Goal: Find specific page/section: Find specific page/section

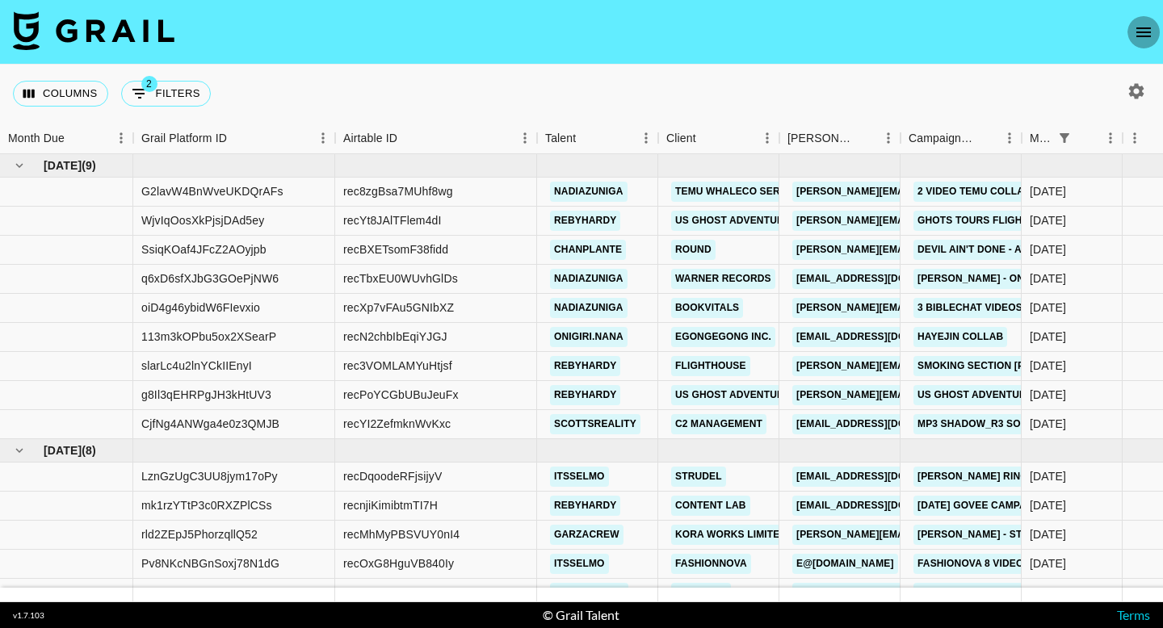
click at [1154, 24] on button "open drawer" at bounding box center [1144, 32] width 32 height 32
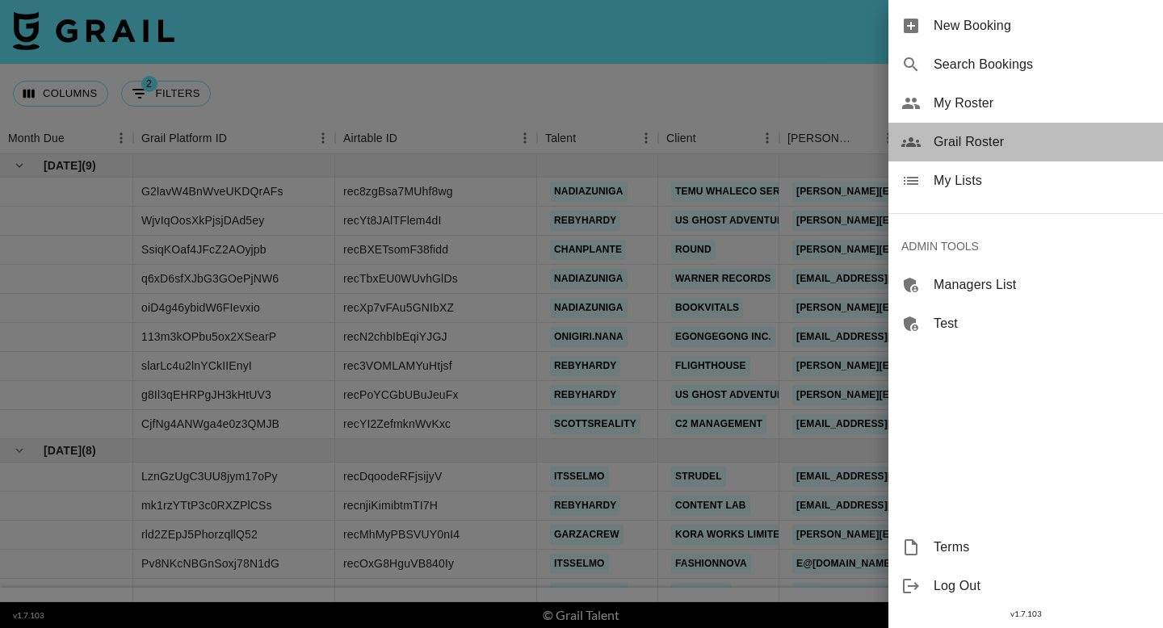
click at [989, 146] on span "Grail Roster" at bounding box center [1042, 141] width 216 height 19
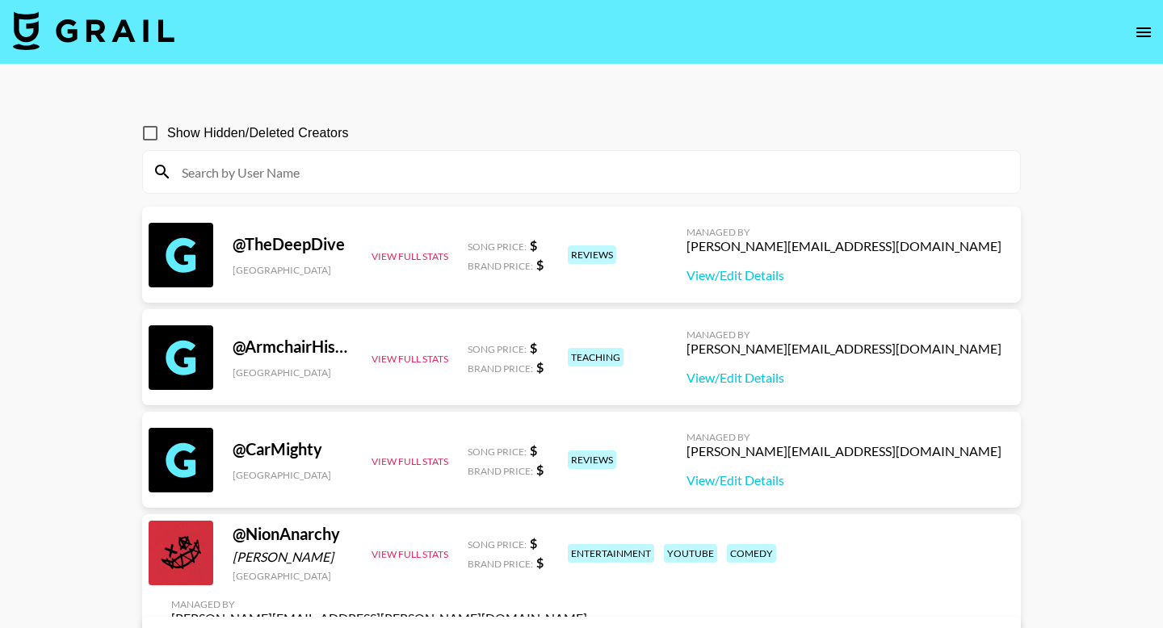
click at [389, 169] on input at bounding box center [591, 172] width 838 height 26
paste input "nicolelaeno"
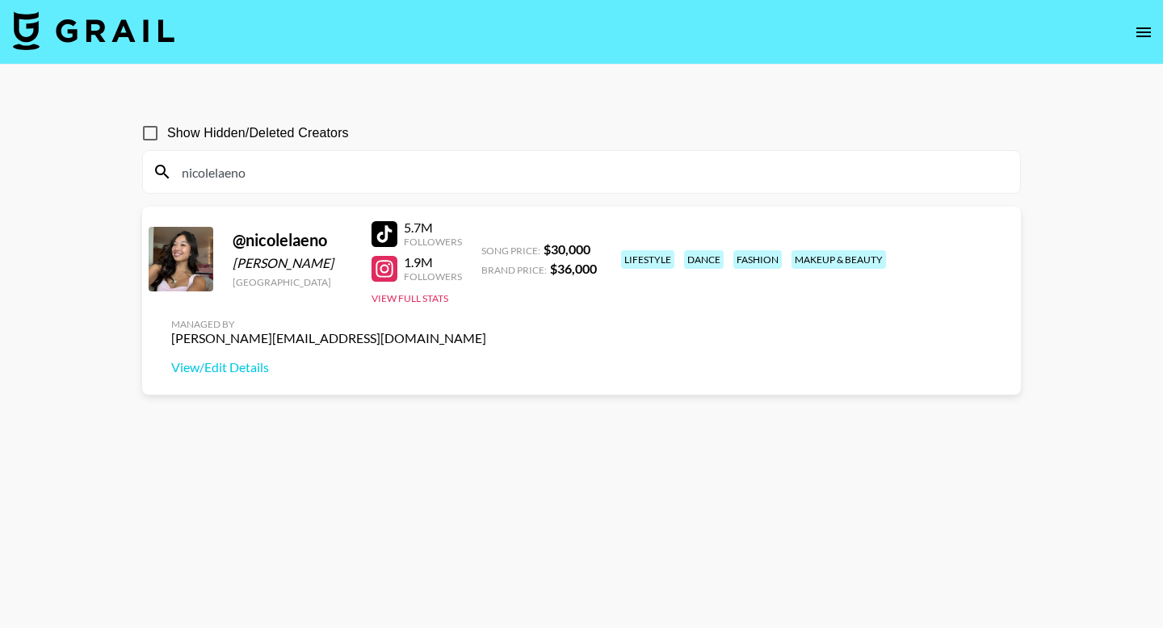
type input "nicolelaeno"
click at [391, 229] on div at bounding box center [385, 234] width 26 height 26
click at [1151, 37] on icon "open drawer" at bounding box center [1143, 32] width 19 height 19
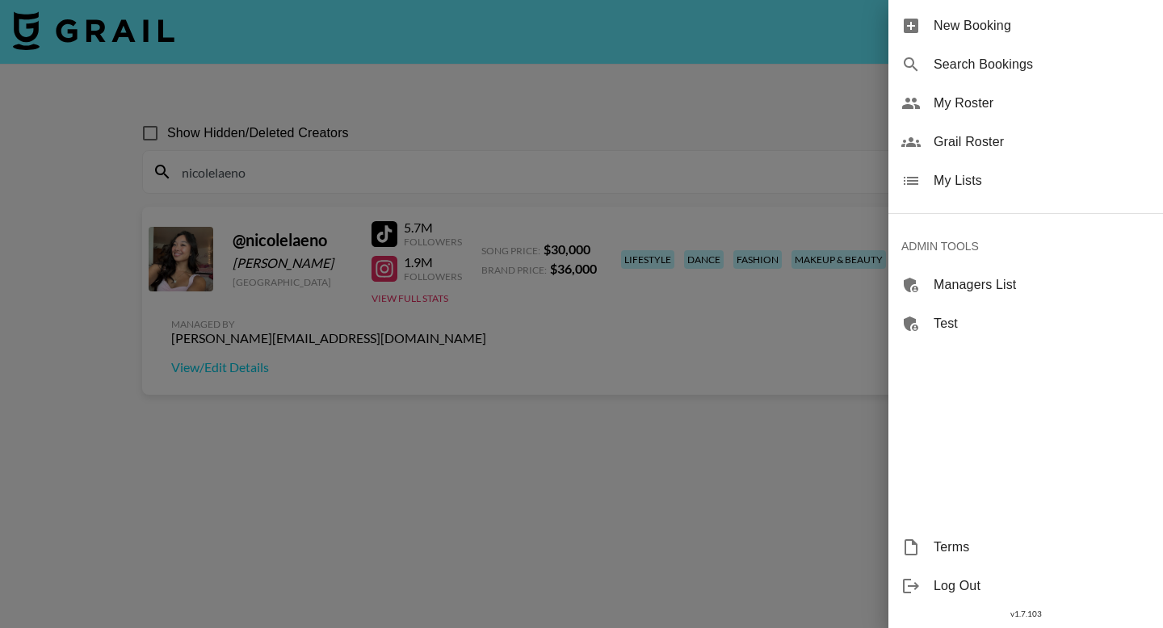
click at [1010, 146] on span "Grail Roster" at bounding box center [1042, 141] width 216 height 19
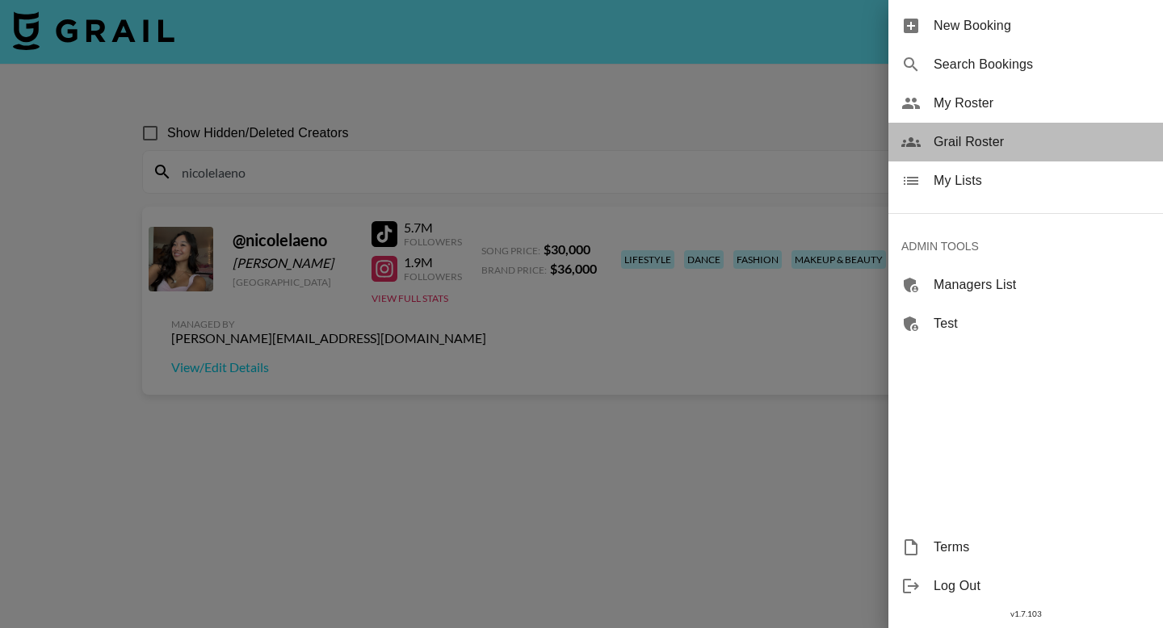
click at [940, 133] on span "Grail Roster" at bounding box center [1042, 141] width 216 height 19
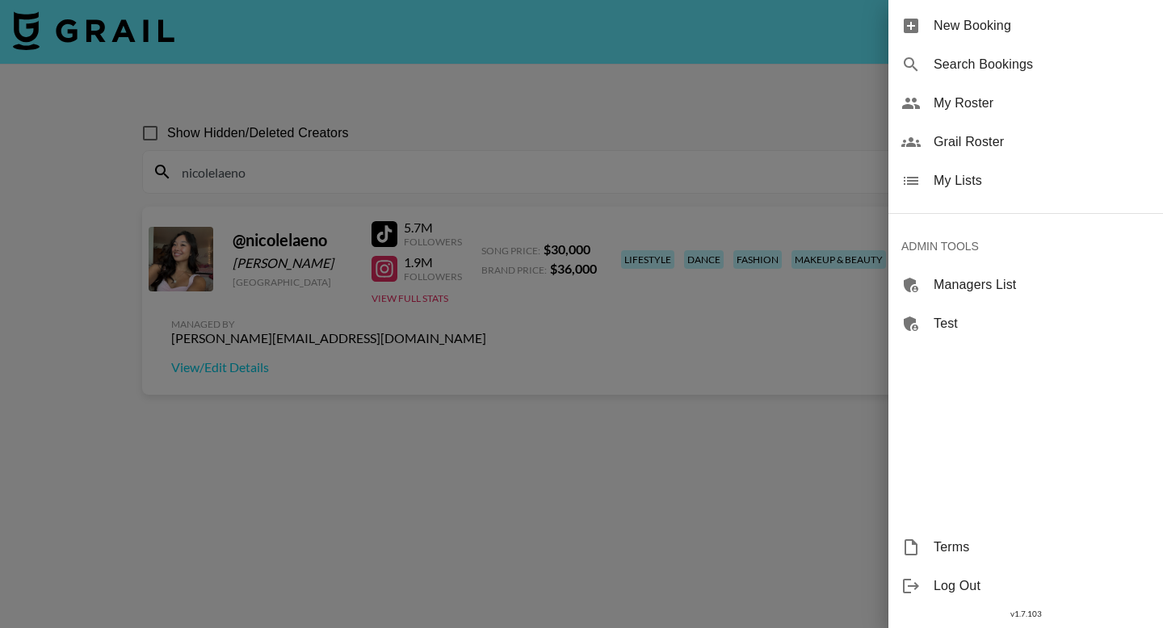
click at [997, 104] on span "My Roster" at bounding box center [1042, 103] width 216 height 19
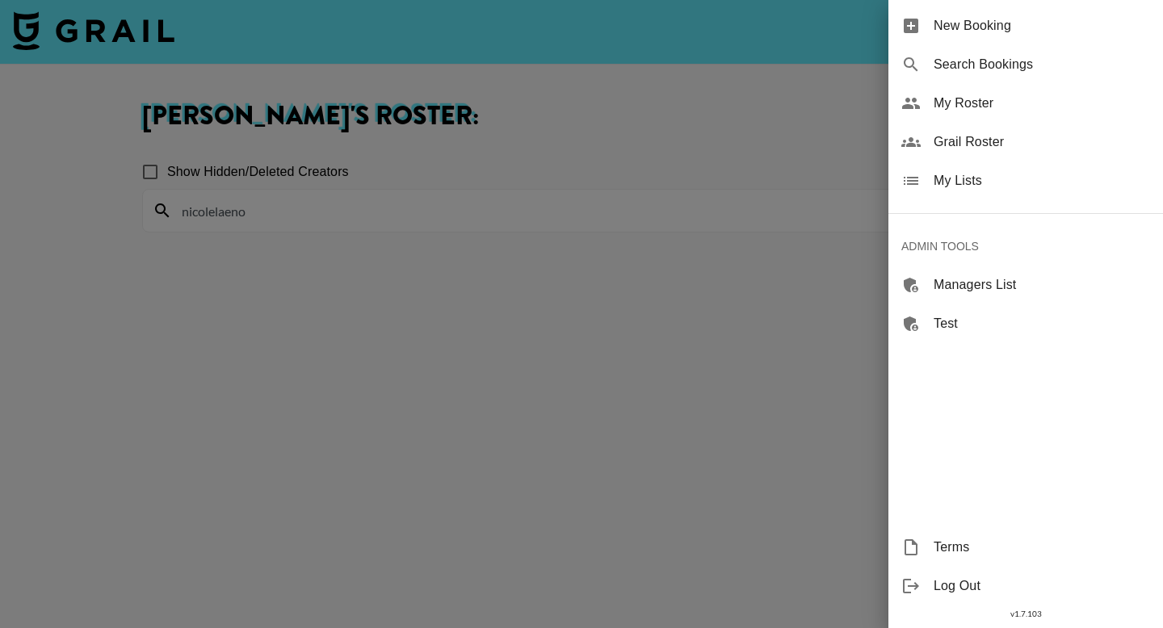
click at [237, 266] on div at bounding box center [581, 314] width 1163 height 628
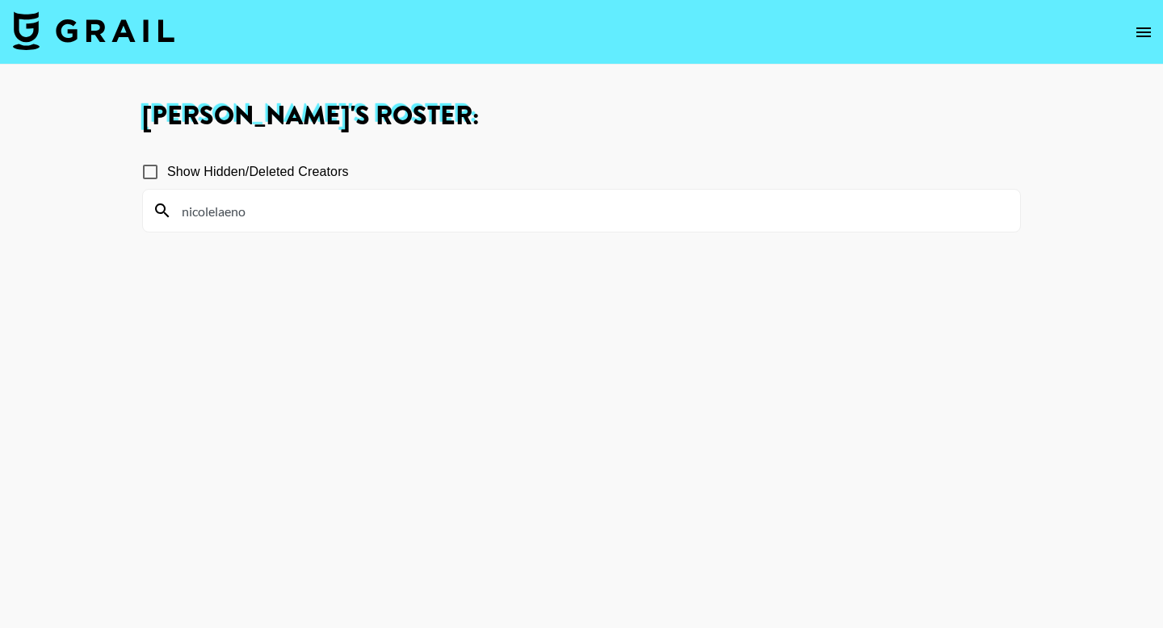
click at [271, 219] on input "nicolelaeno" at bounding box center [591, 211] width 838 height 26
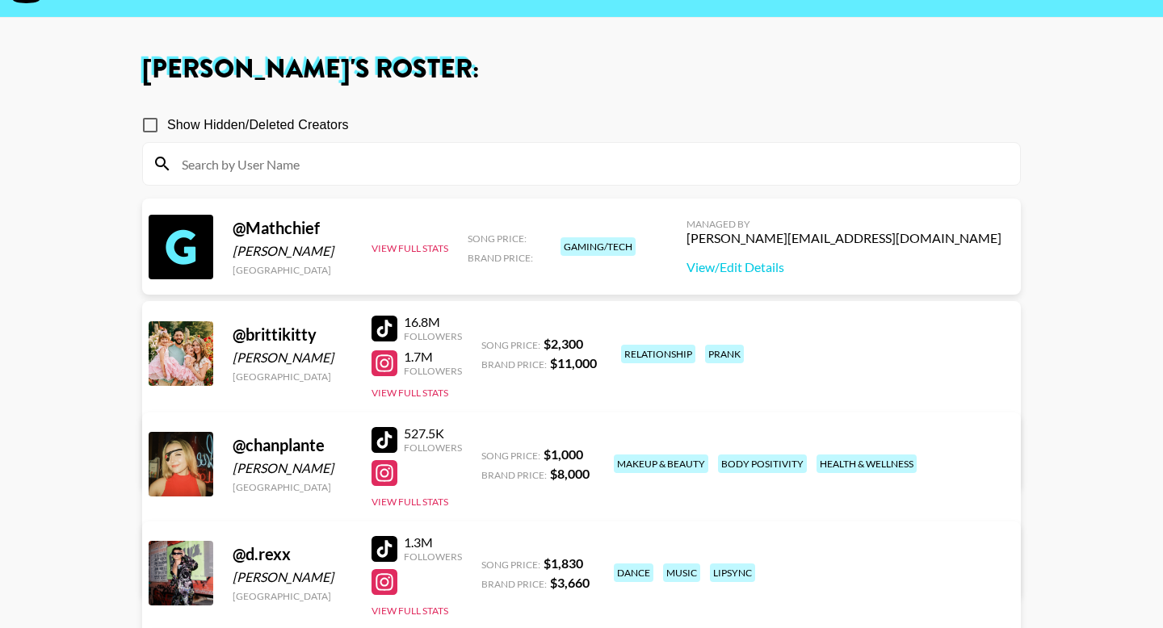
scroll to position [44, 0]
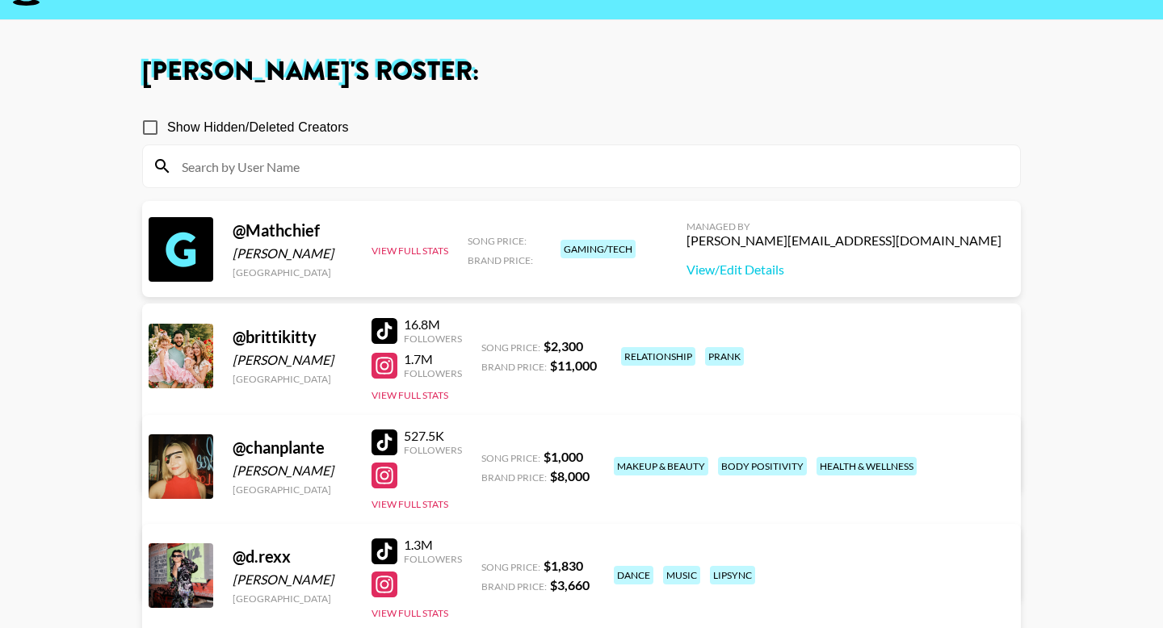
click at [383, 329] on div at bounding box center [385, 331] width 26 height 26
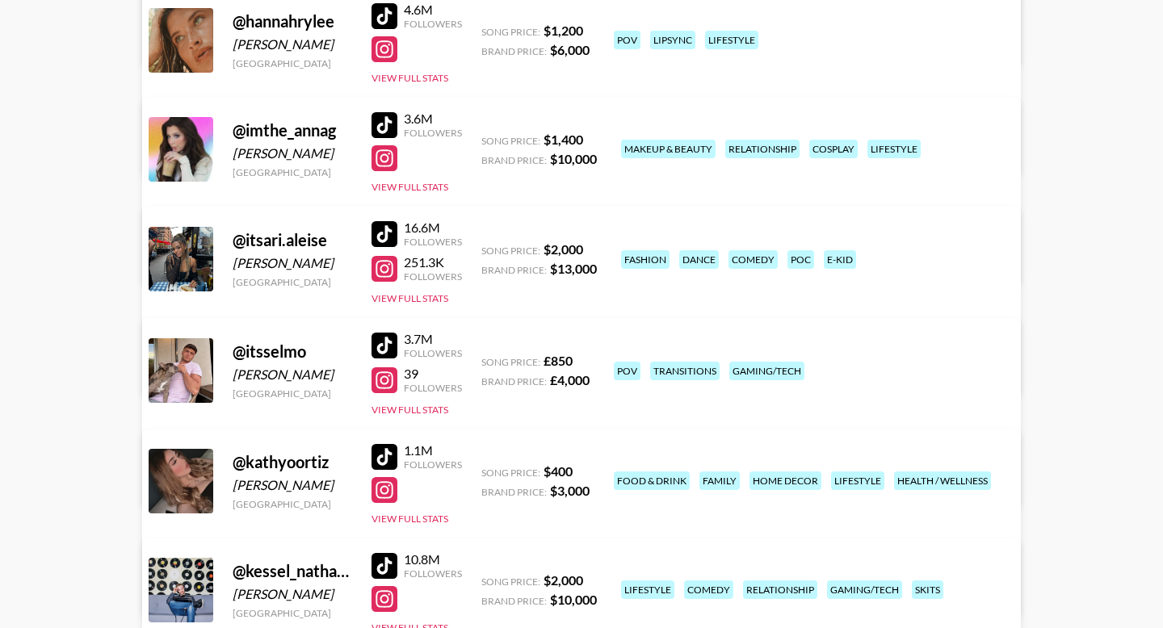
scroll to position [1133, 0]
click at [384, 235] on div at bounding box center [385, 234] width 26 height 26
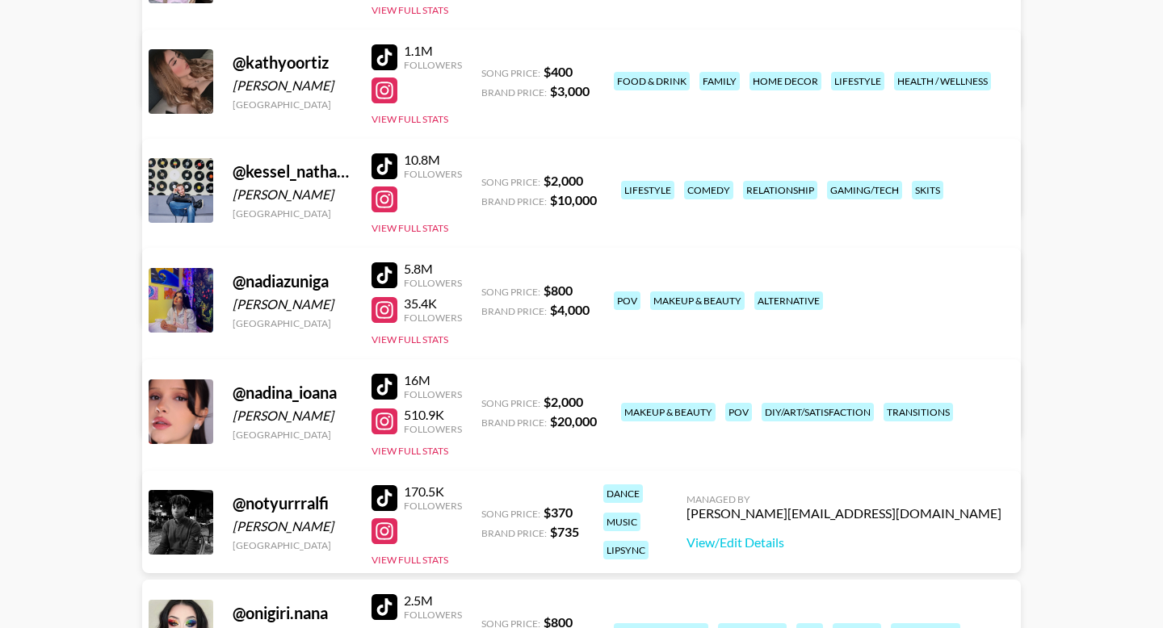
scroll to position [1533, 0]
click at [378, 267] on div at bounding box center [385, 275] width 26 height 26
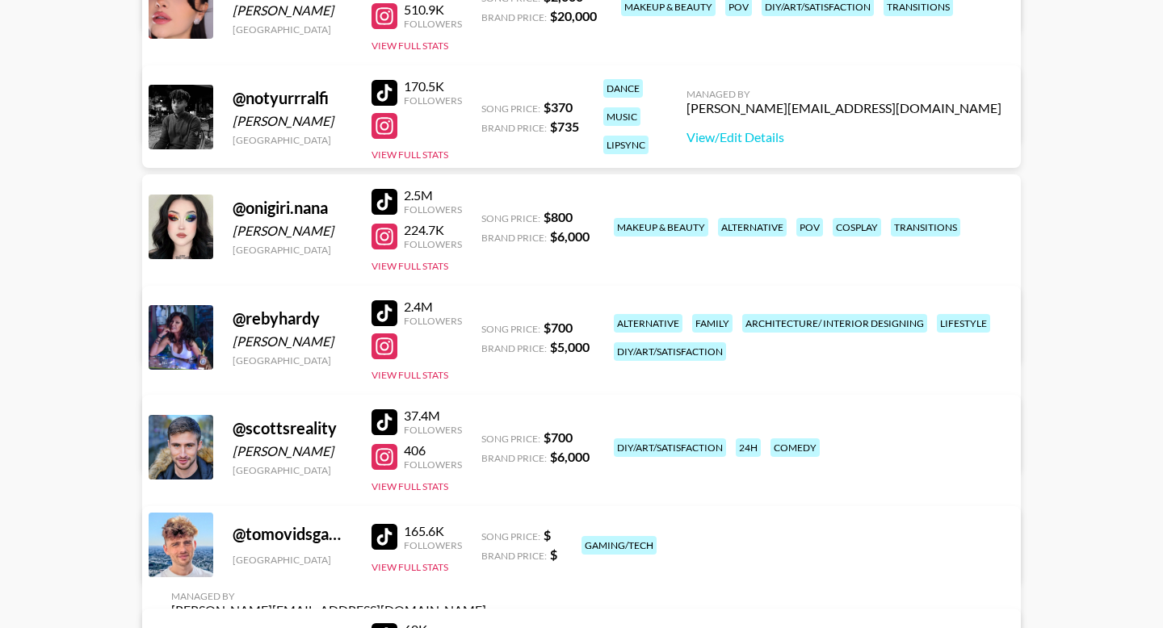
scroll to position [1948, 0]
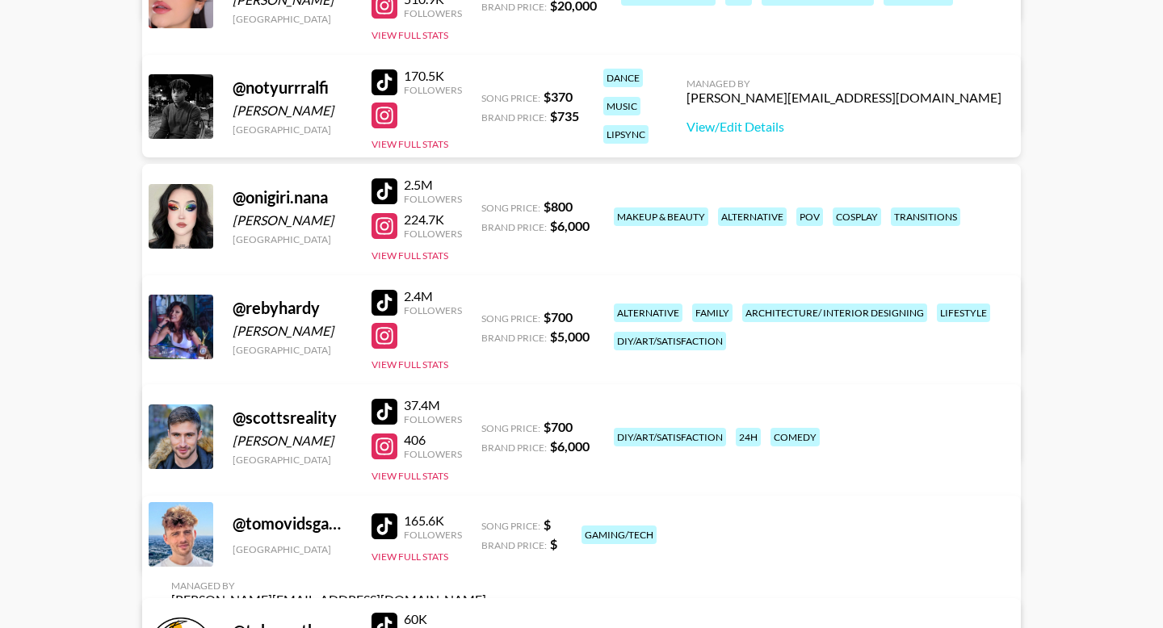
click at [389, 75] on div at bounding box center [385, 82] width 26 height 26
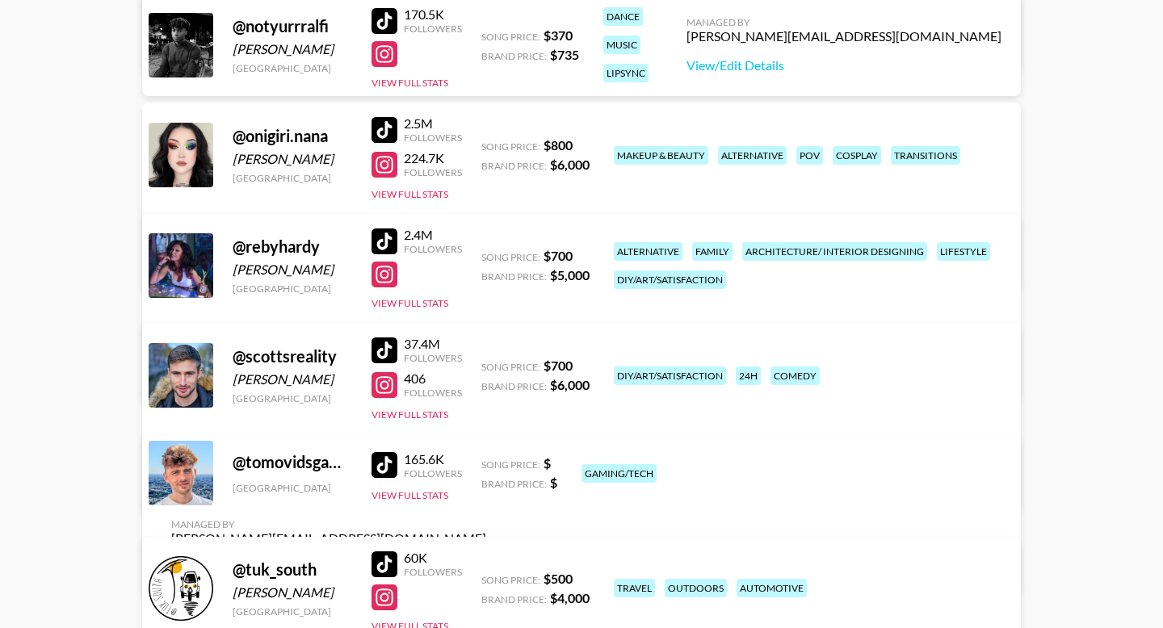
scroll to position [2022, 0]
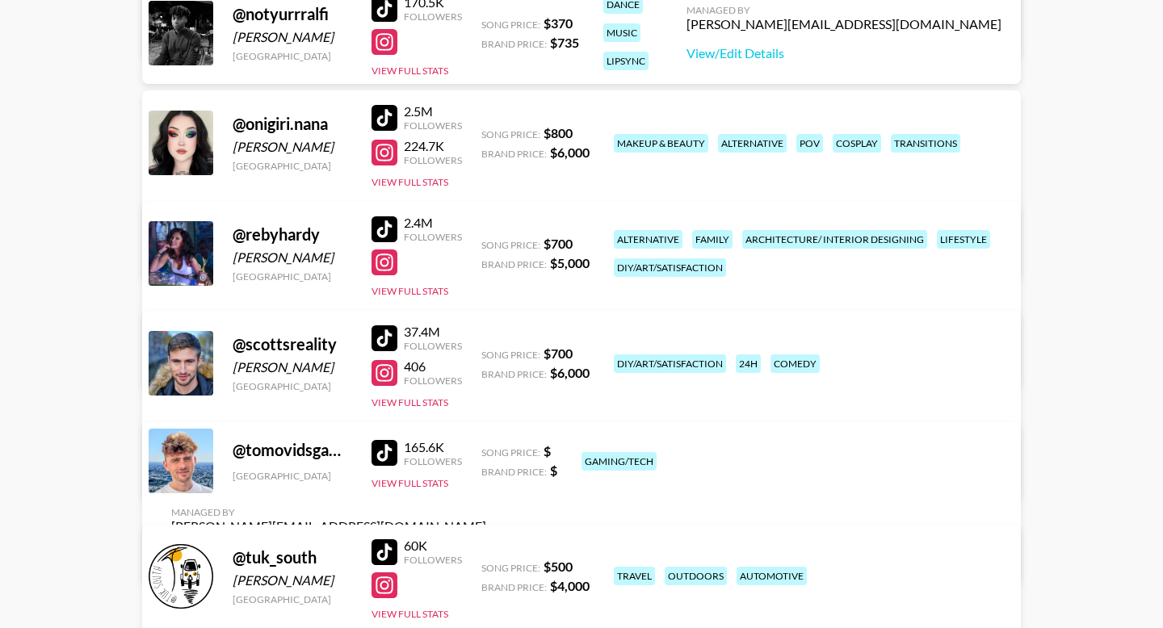
click at [384, 338] on div at bounding box center [385, 339] width 26 height 26
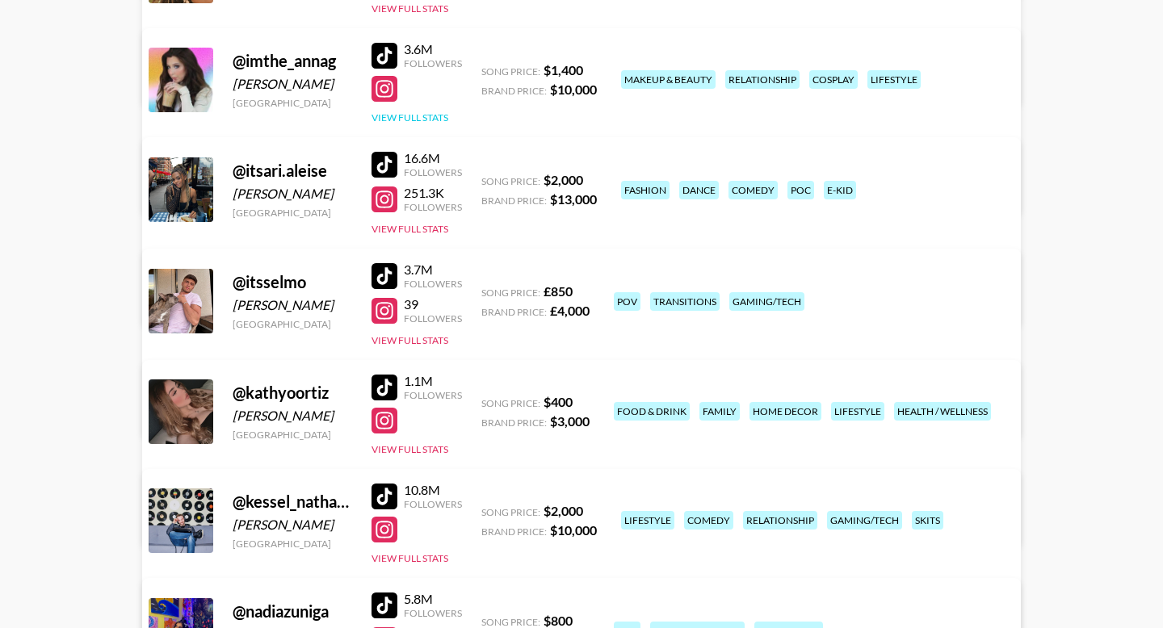
scroll to position [1132, 0]
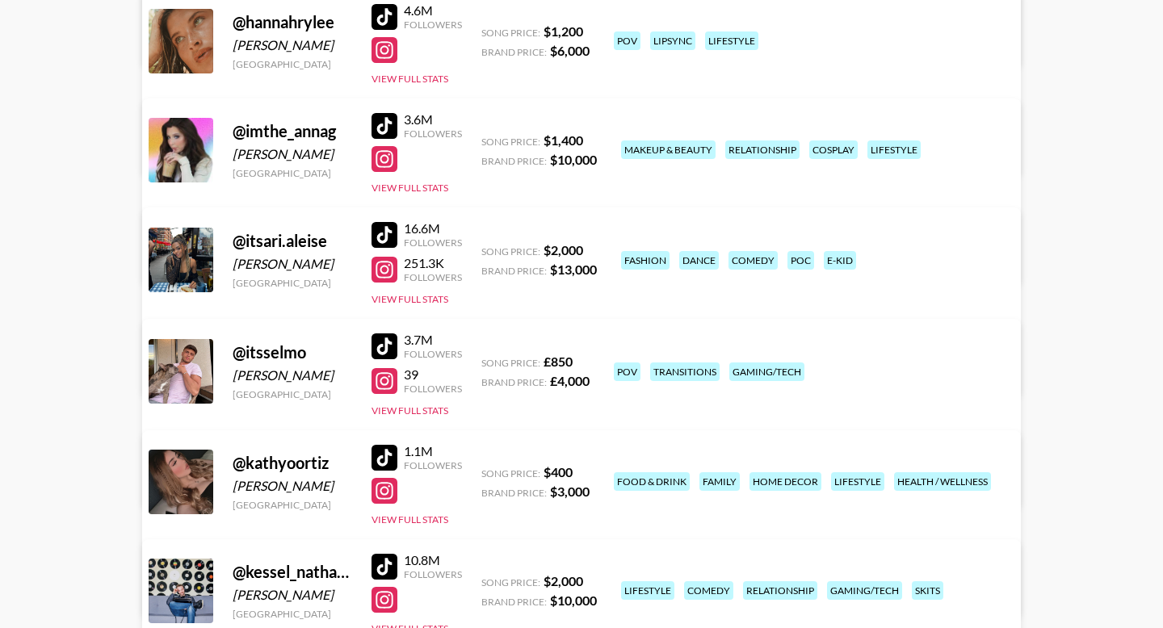
click at [392, 121] on div at bounding box center [385, 126] width 26 height 26
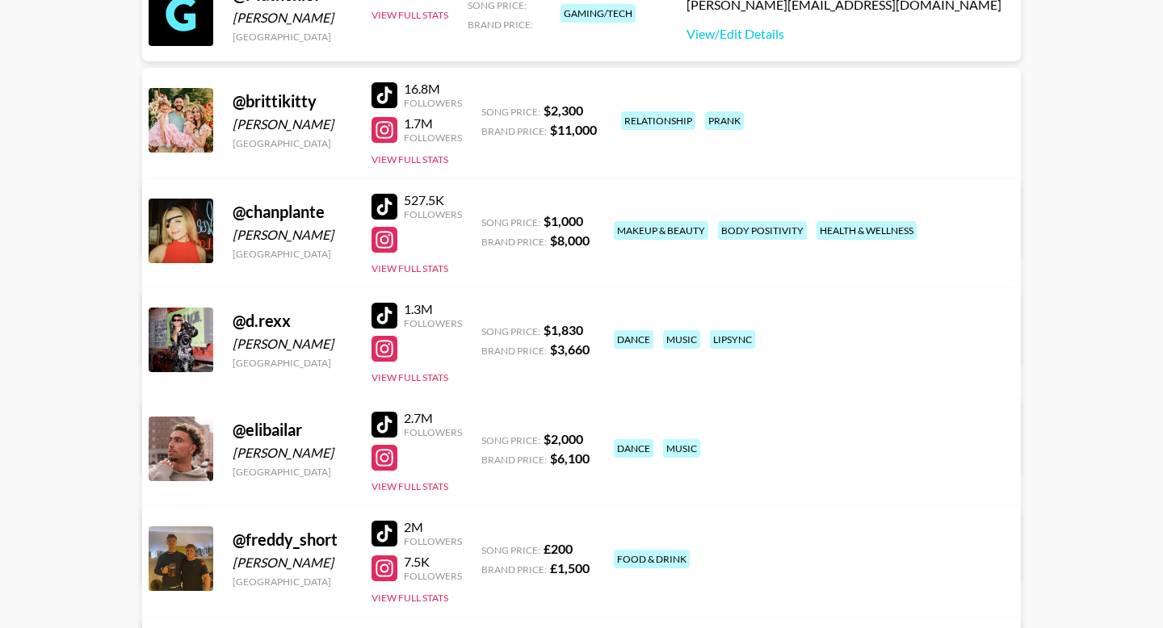
scroll to position [251, 0]
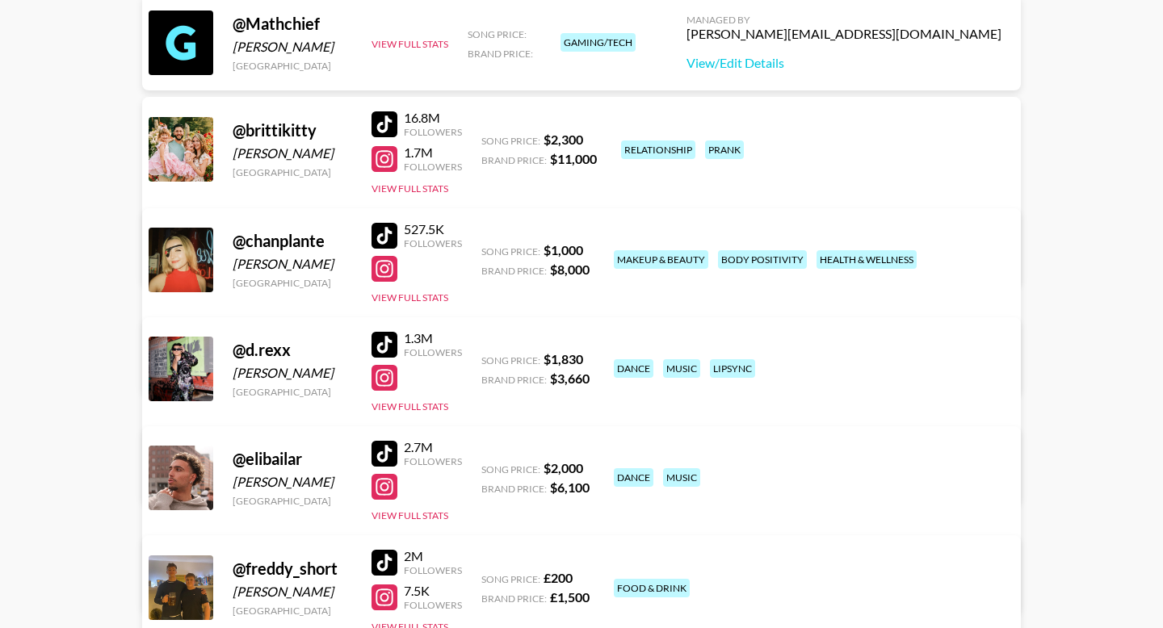
click at [388, 447] on div at bounding box center [385, 454] width 26 height 26
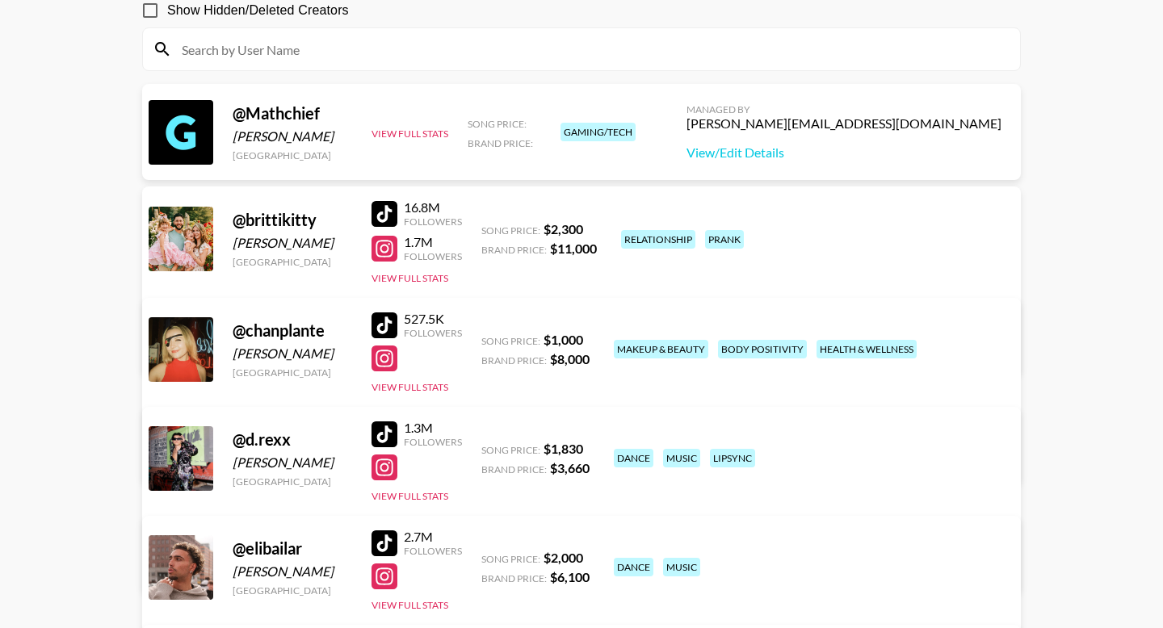
scroll to position [164, 0]
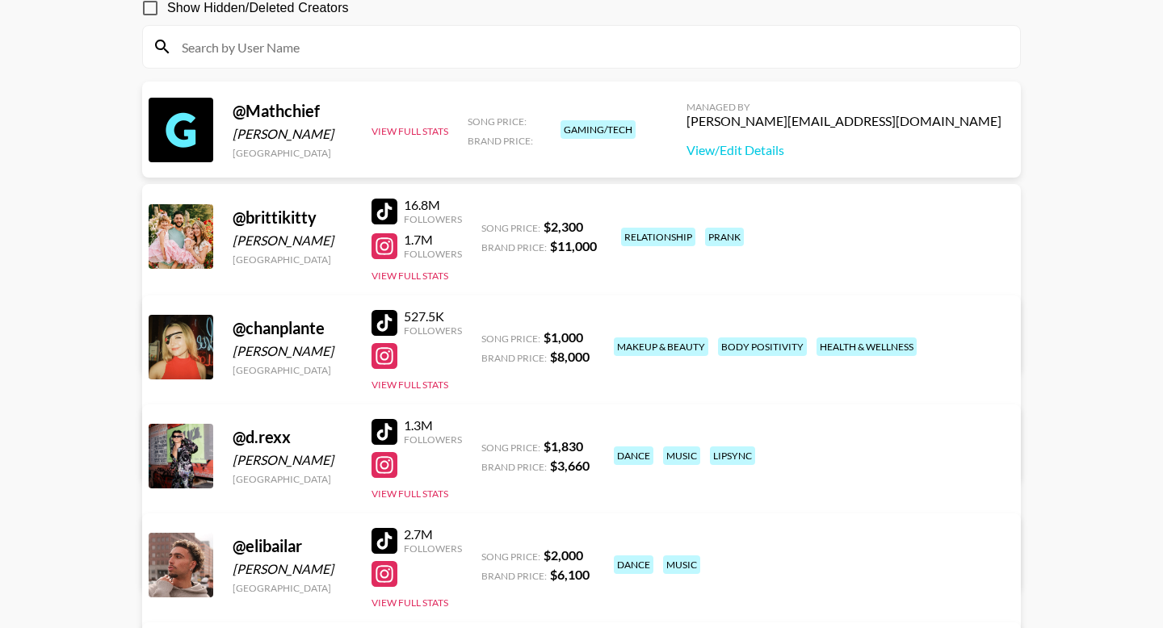
click at [384, 427] on div at bounding box center [385, 432] width 26 height 26
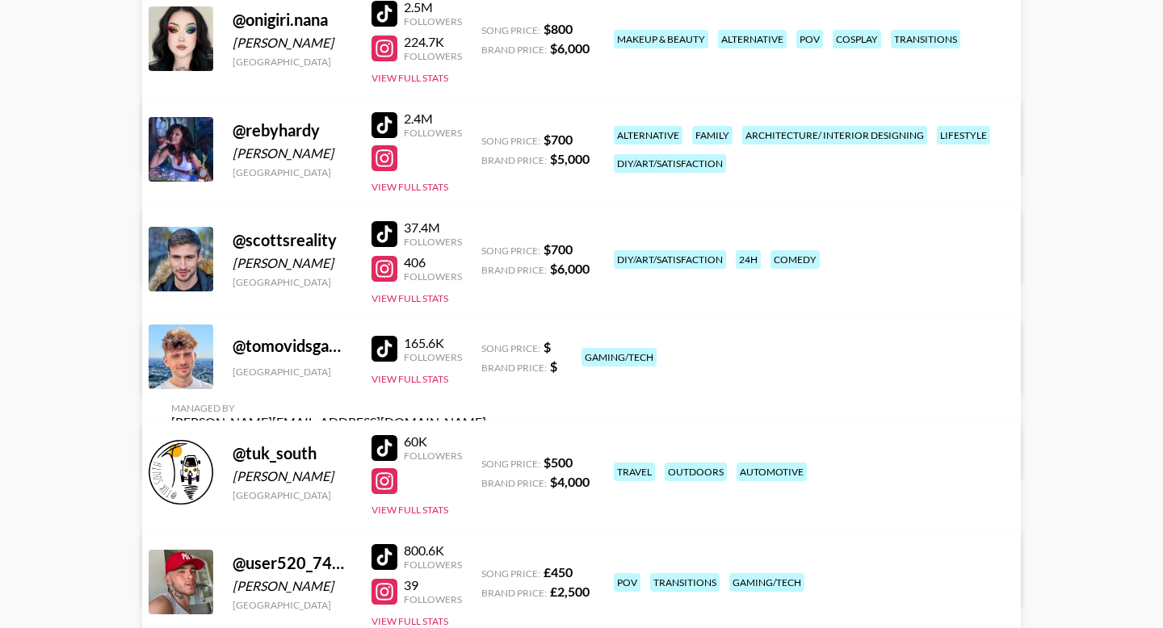
scroll to position [2242, 0]
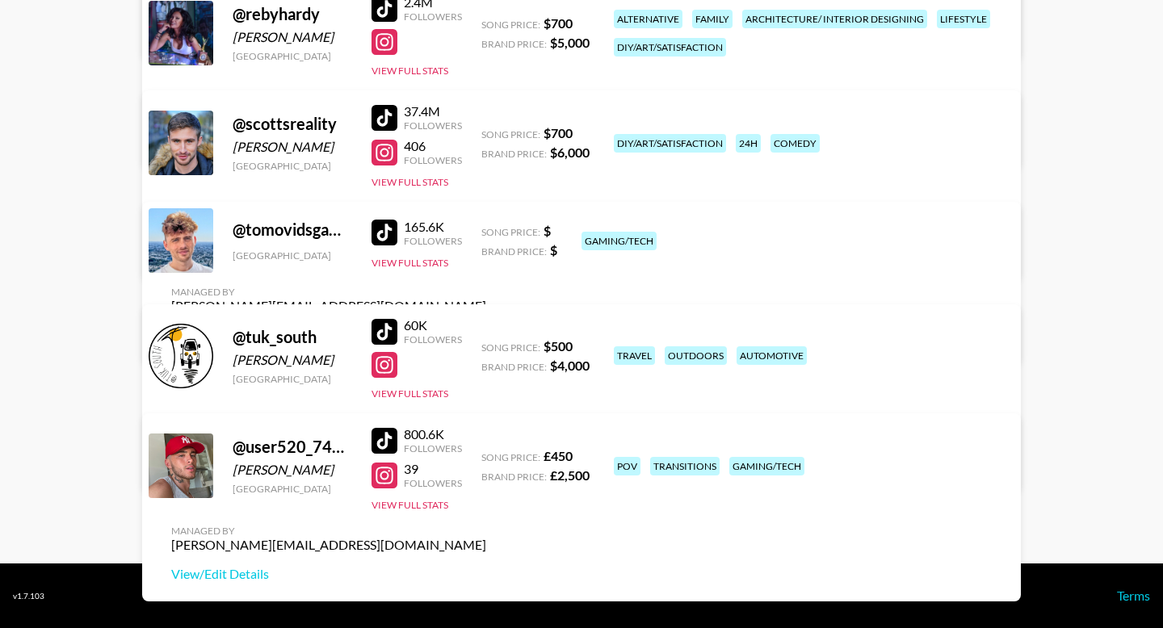
click at [383, 328] on div at bounding box center [385, 332] width 26 height 26
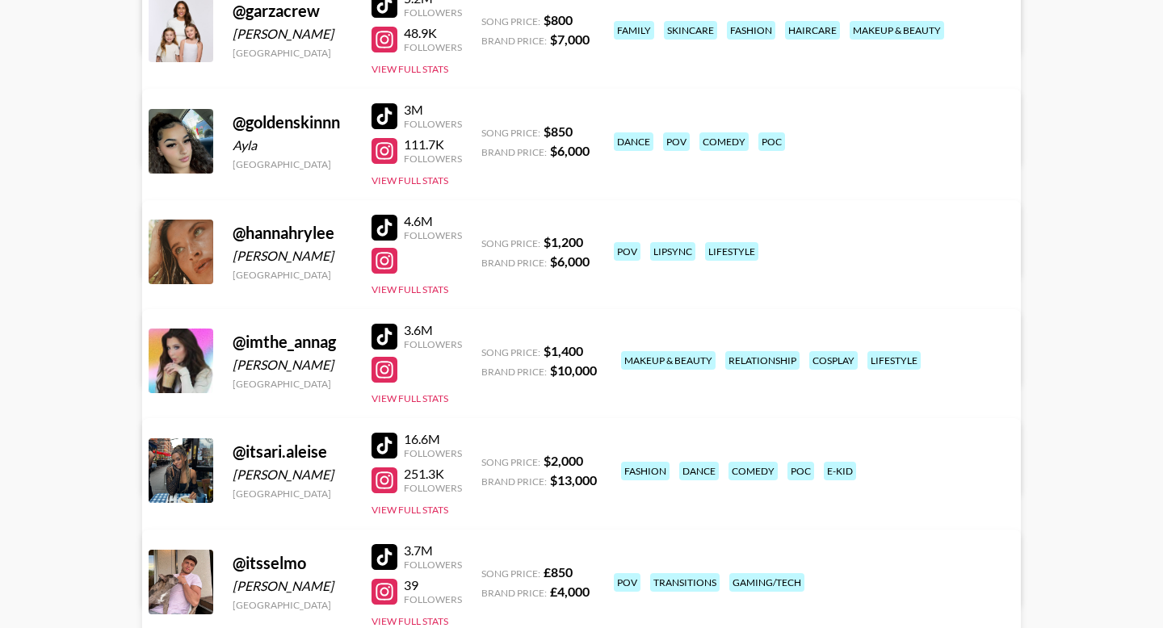
scroll to position [906, 0]
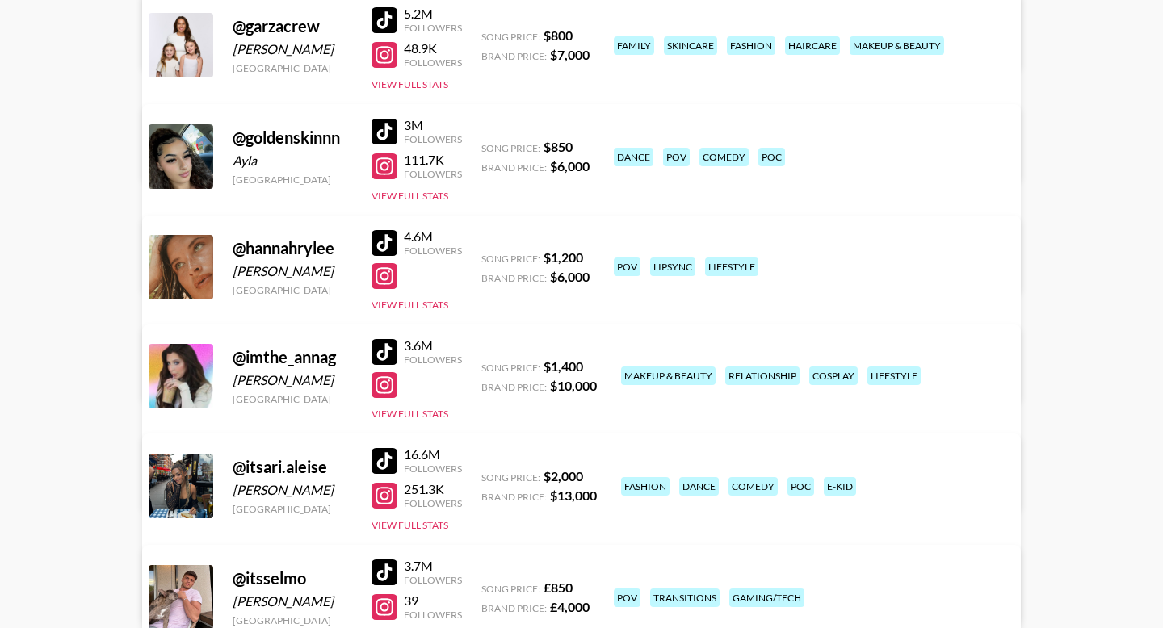
click at [390, 239] on div at bounding box center [385, 243] width 26 height 26
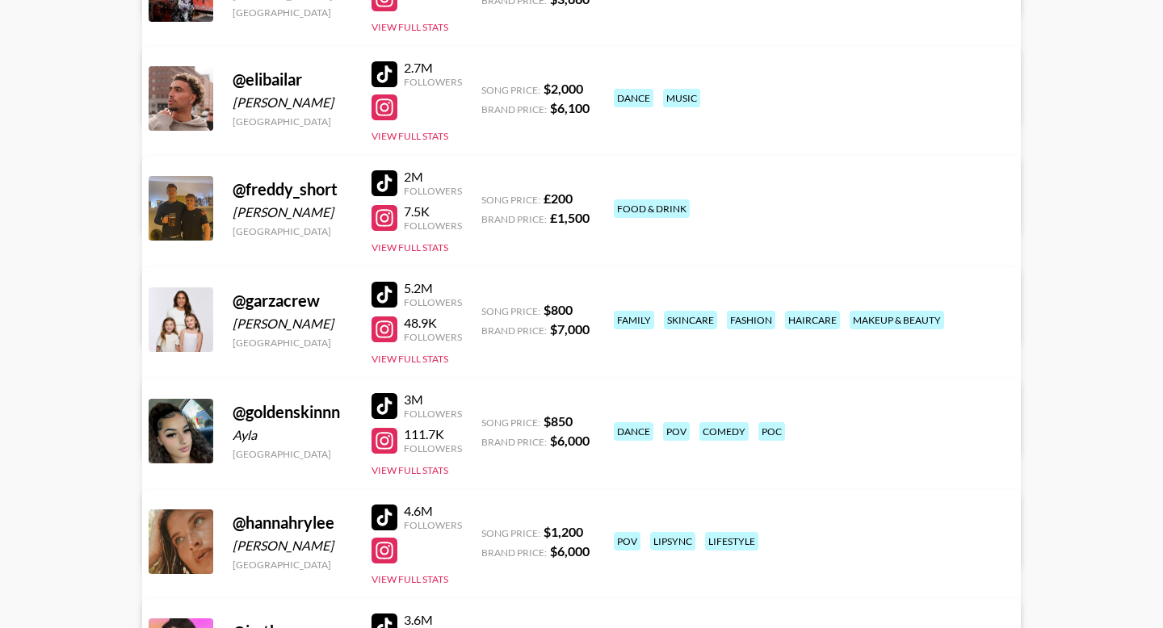
scroll to position [611, 0]
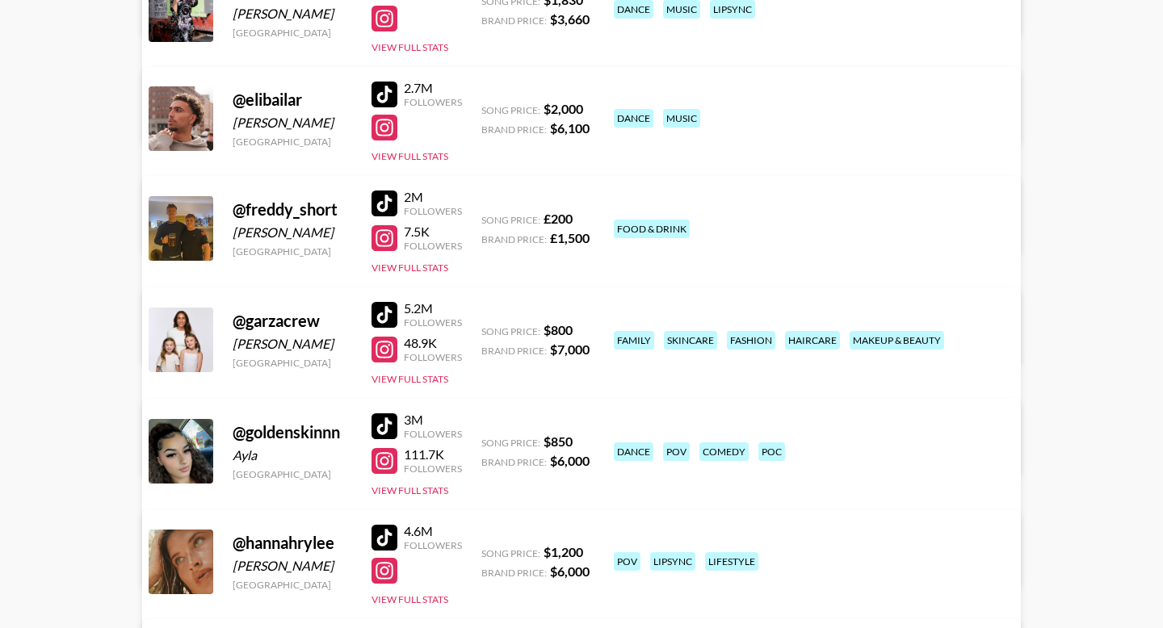
click at [380, 317] on div at bounding box center [385, 315] width 26 height 26
